Goal: Find specific page/section: Find specific page/section

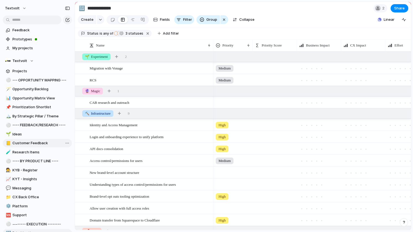
scroll to position [149, 0]
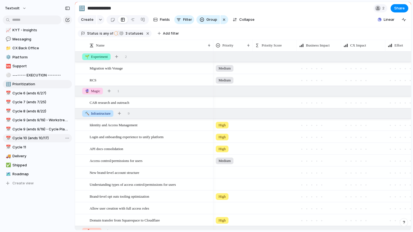
click at [37, 136] on span "Cycle 10 (ends 10/17)" at bounding box center [41, 138] width 58 height 6
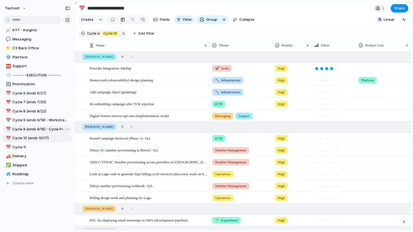
click at [37, 128] on span "Cycle 9 (ends 9/19) - Cycle Planning" at bounding box center [41, 129] width 58 height 6
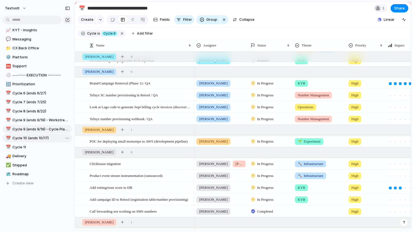
click at [43, 134] on link "📅 Cycle 10 (ends 10/17)" at bounding box center [37, 138] width 69 height 8
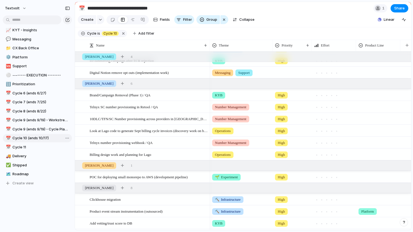
type input "**********"
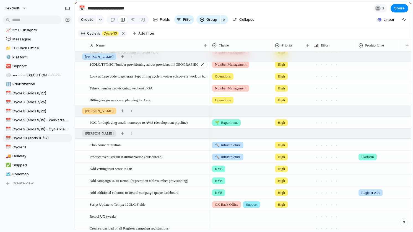
scroll to position [101, 0]
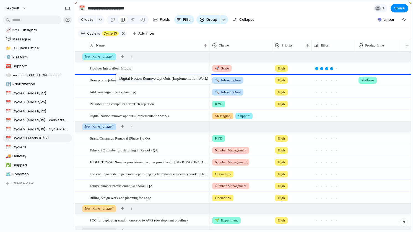
drag, startPoint x: 116, startPoint y: 116, endPoint x: 118, endPoint y: 74, distance: 42.1
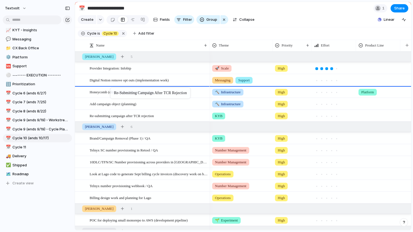
drag, startPoint x: 113, startPoint y: 116, endPoint x: 113, endPoint y: 89, distance: 27.4
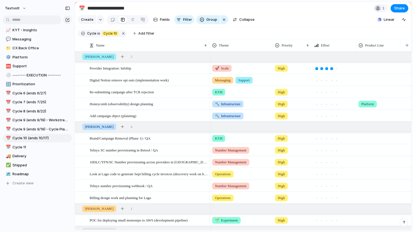
click at [284, 81] on div at bounding box center [292, 78] width 39 height 9
click at [284, 109] on div "High" at bounding box center [282, 112] width 13 height 7
click at [289, 7] on section "**********" at bounding box center [243, 8] width 336 height 12
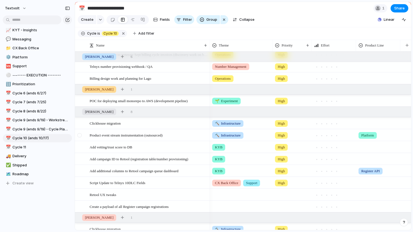
click at [80, 134] on div at bounding box center [79, 135] width 4 height 4
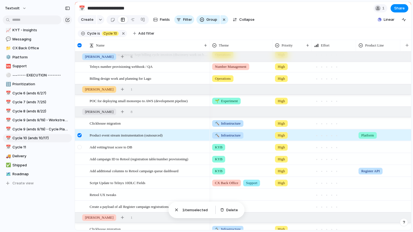
click at [79, 146] on div at bounding box center [79, 147] width 4 height 4
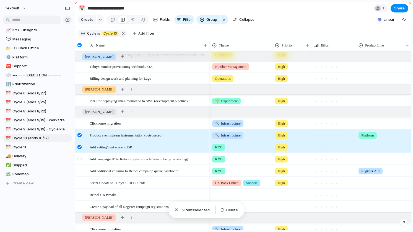
click at [78, 158] on div at bounding box center [79, 159] width 4 height 4
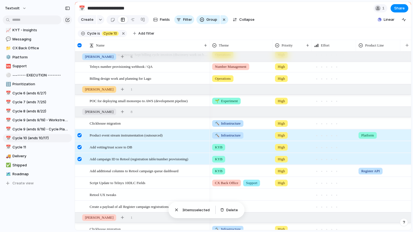
click at [78, 158] on div at bounding box center [79, 159] width 4 height 4
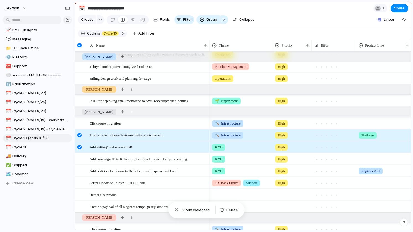
click at [79, 146] on div at bounding box center [79, 147] width 4 height 4
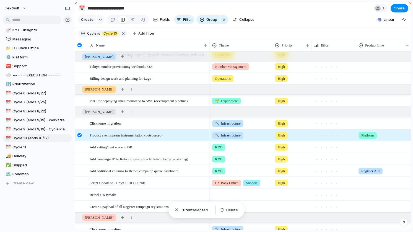
click at [80, 135] on div at bounding box center [79, 135] width 4 height 4
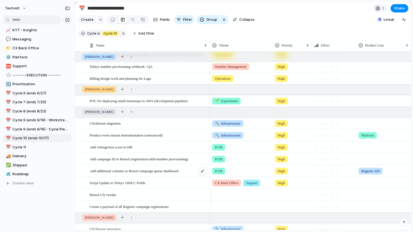
click at [120, 170] on span "Add additional columns to Retool campaign queue dashboard" at bounding box center [134, 170] width 89 height 6
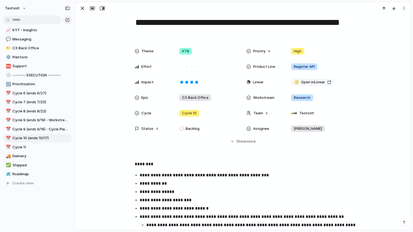
scroll to position [12, 0]
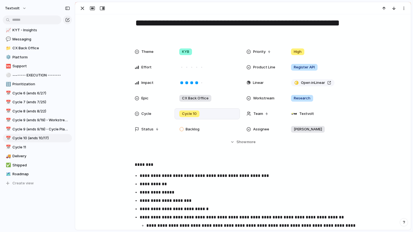
click at [214, 113] on div "Cycle 10" at bounding box center [207, 114] width 60 height 6
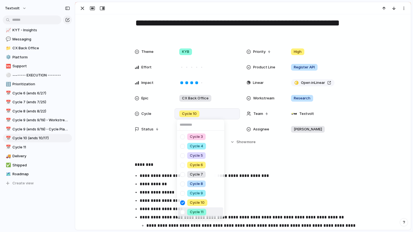
click at [184, 211] on div at bounding box center [183, 212] width 10 height 10
click at [183, 202] on div at bounding box center [183, 203] width 10 height 10
click at [99, 152] on div "Cycle 3 Cycle 4 Cycle 5 Cycle 6 Cycle 7 Cycle 8 Cycle 9 Cycle 10 Cycle 11" at bounding box center [206, 116] width 413 height 232
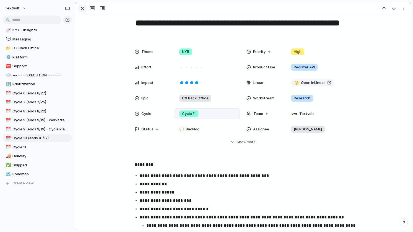
click at [81, 10] on div "button" at bounding box center [82, 8] width 7 height 7
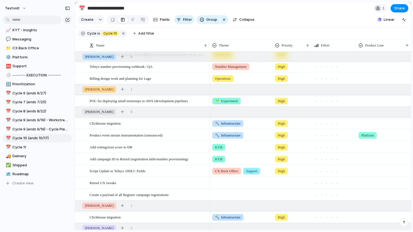
click at [228, 190] on div at bounding box center [241, 193] width 62 height 9
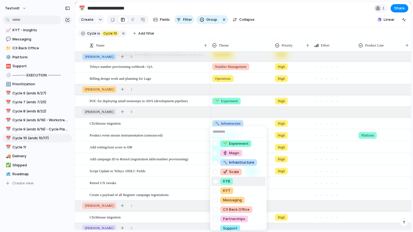
click at [223, 181] on div "KYB" at bounding box center [226, 181] width 13 height 7
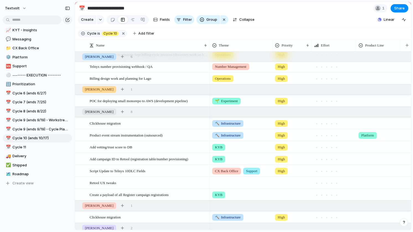
click at [222, 183] on div at bounding box center [241, 181] width 62 height 9
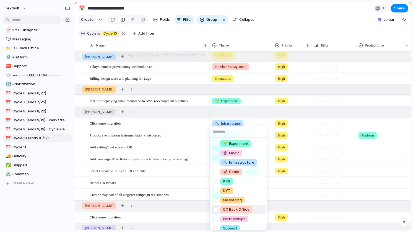
click at [228, 209] on span "CX Back Office" at bounding box center [236, 210] width 27 height 6
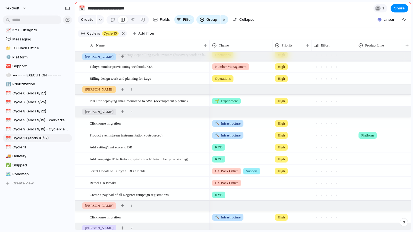
click at [271, 14] on section "Create Fields Filter Group Zoom Collapse Linear" at bounding box center [243, 20] width 336 height 13
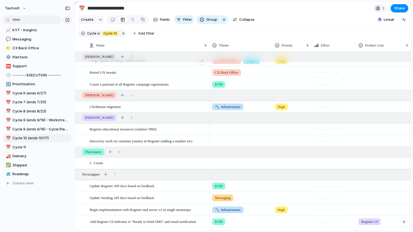
scroll to position [149, 0]
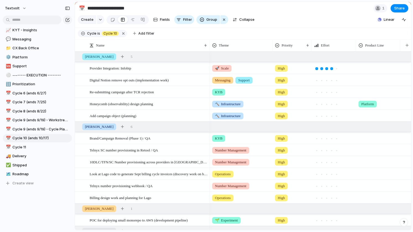
click at [269, 9] on section "**********" at bounding box center [243, 8] width 336 height 12
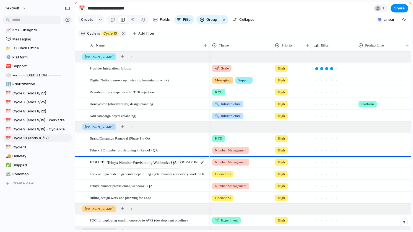
drag, startPoint x: 107, startPoint y: 186, endPoint x: 107, endPoint y: 159, distance: 27.7
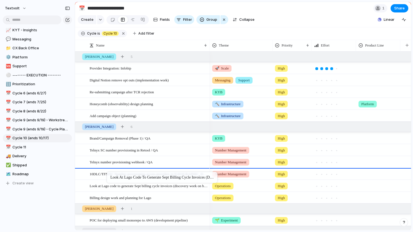
drag, startPoint x: 108, startPoint y: 185, endPoint x: 110, endPoint y: 173, distance: 12.2
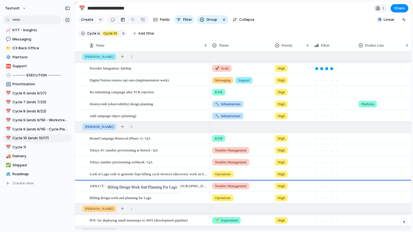
drag, startPoint x: 107, startPoint y: 196, endPoint x: 107, endPoint y: 183, distance: 13.8
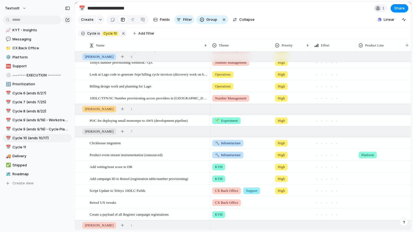
scroll to position [102, 0]
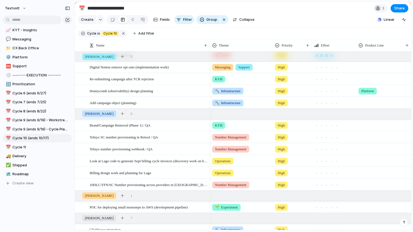
click at [273, 15] on section "Create Fields Filter Group Zoom Collapse Linear" at bounding box center [243, 20] width 336 height 13
